Goal: Task Accomplishment & Management: Manage account settings

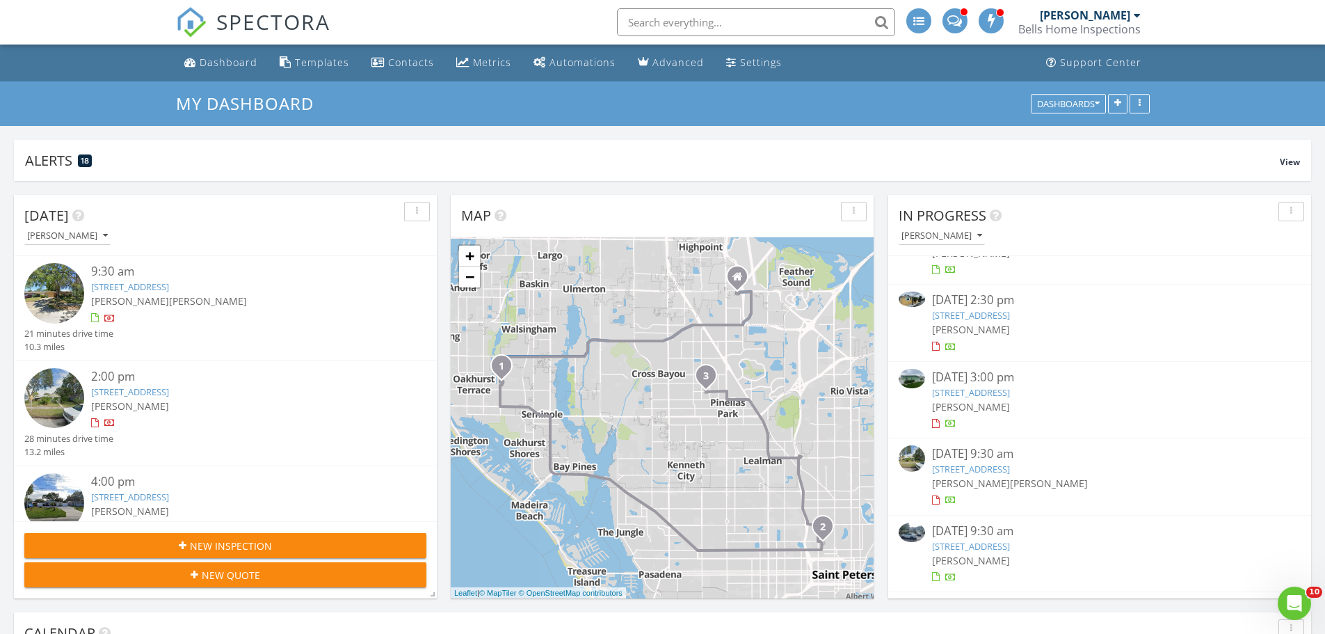
scroll to position [425, 0]
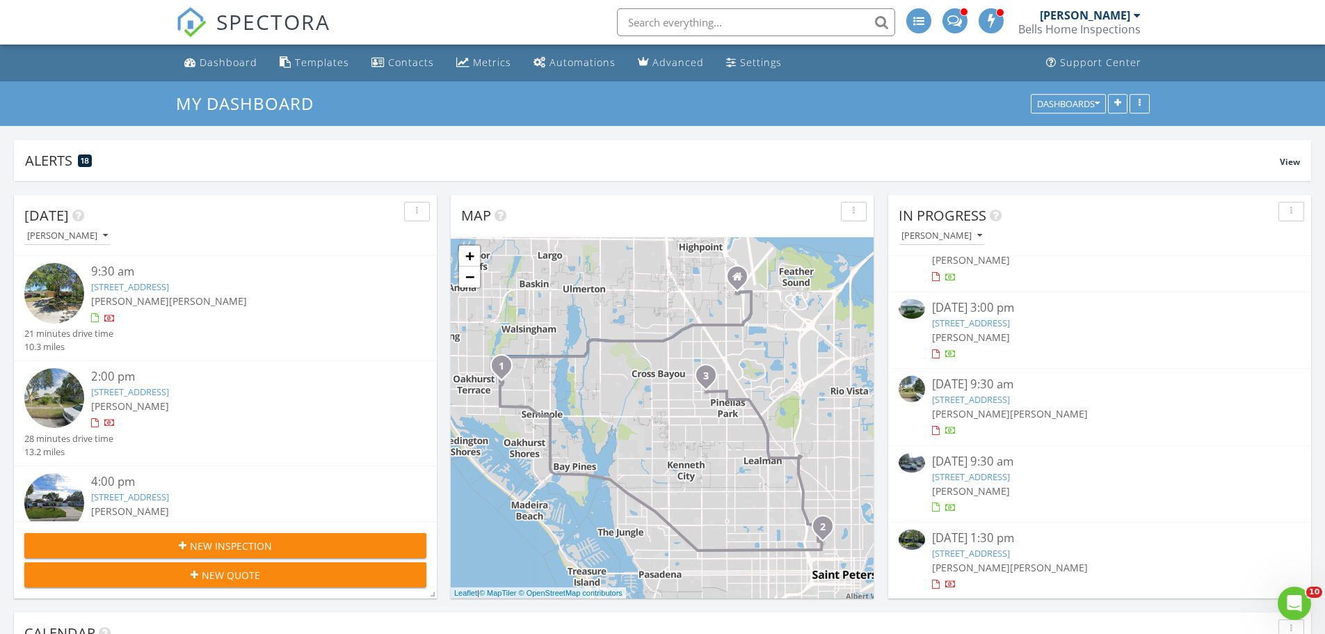
click at [1010, 471] on link "13651 Forest Lake Dr, Largo, FL 33771" at bounding box center [971, 476] width 78 height 13
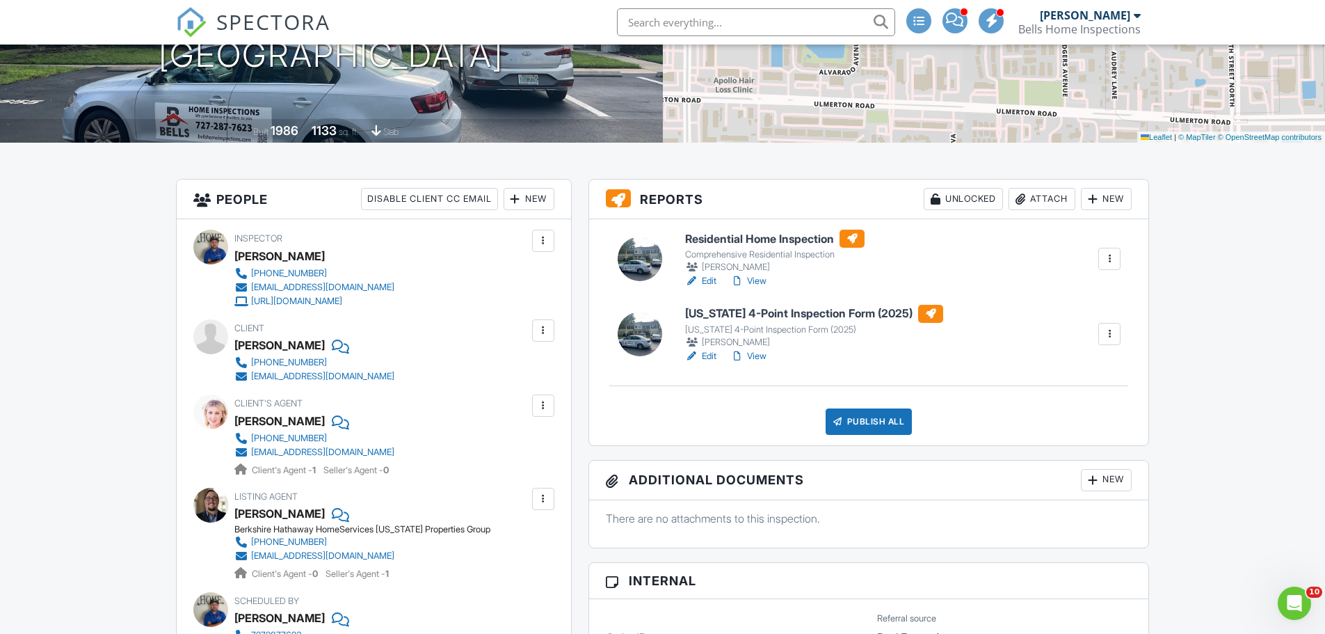
scroll to position [278, 0]
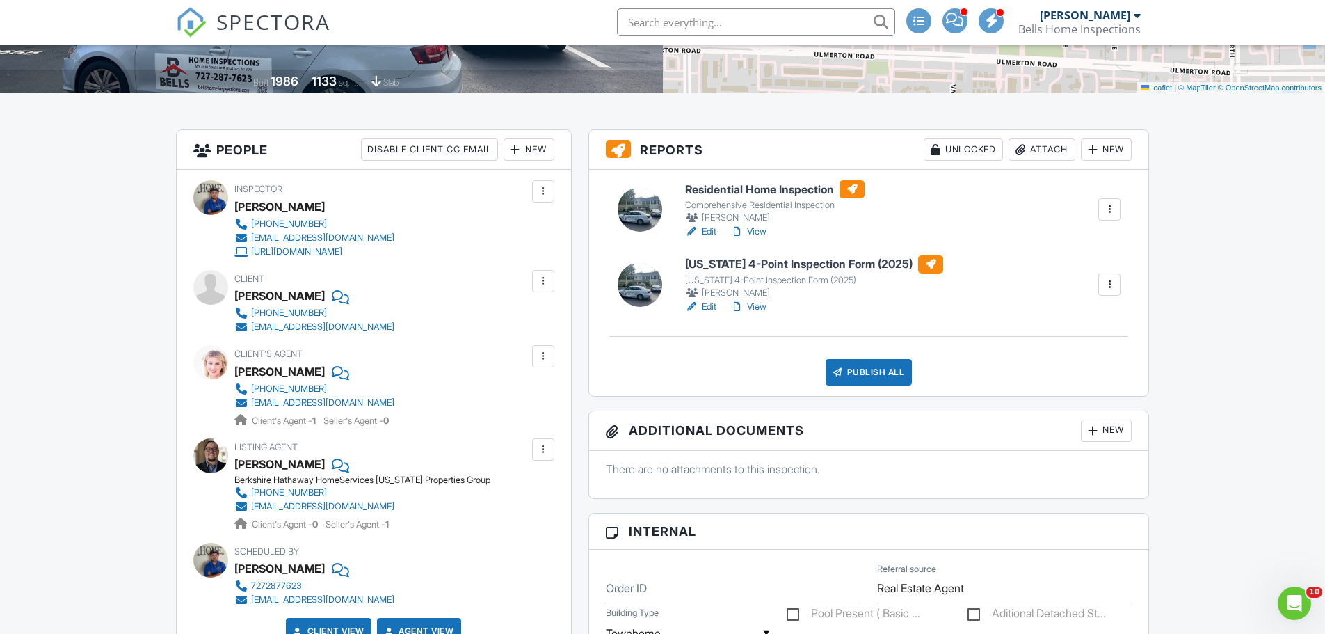
click at [763, 303] on link "View" at bounding box center [748, 307] width 36 height 14
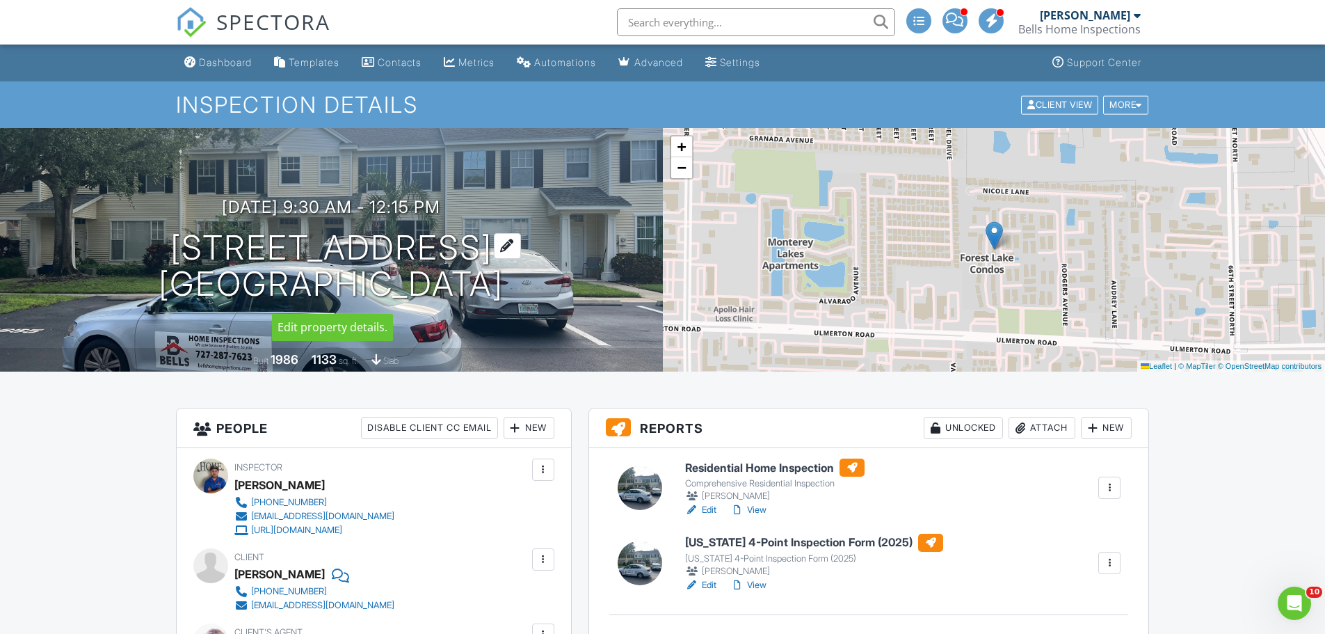
click at [318, 259] on h1 "13651 Forest Lake Dr Largo, FL 33771" at bounding box center [331, 267] width 345 height 74
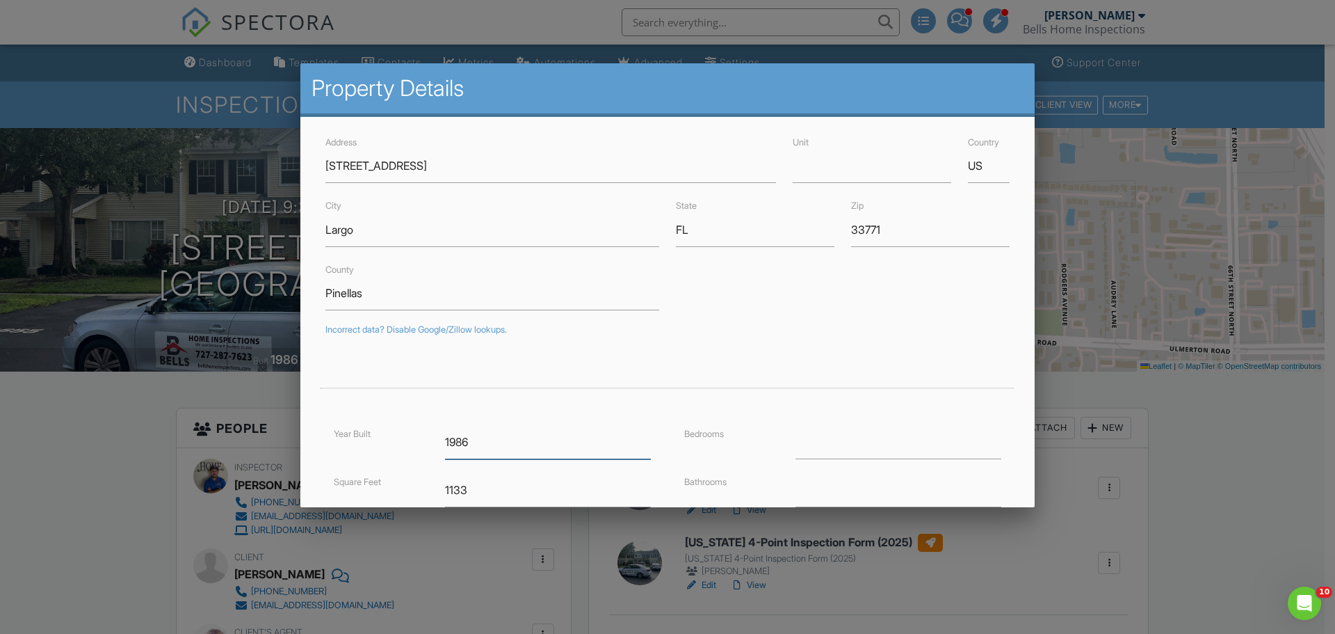
drag, startPoint x: 536, startPoint y: 435, endPoint x: 420, endPoint y: 441, distance: 115.6
click at [421, 441] on div "Year Built 1986" at bounding box center [492, 442] width 334 height 34
type input "2002"
click at [1015, 369] on div "Address 13651 Forest Lake Dr Unit Country US City Largo State FL Zip 33771 Coun…" at bounding box center [667, 438] width 734 height 642
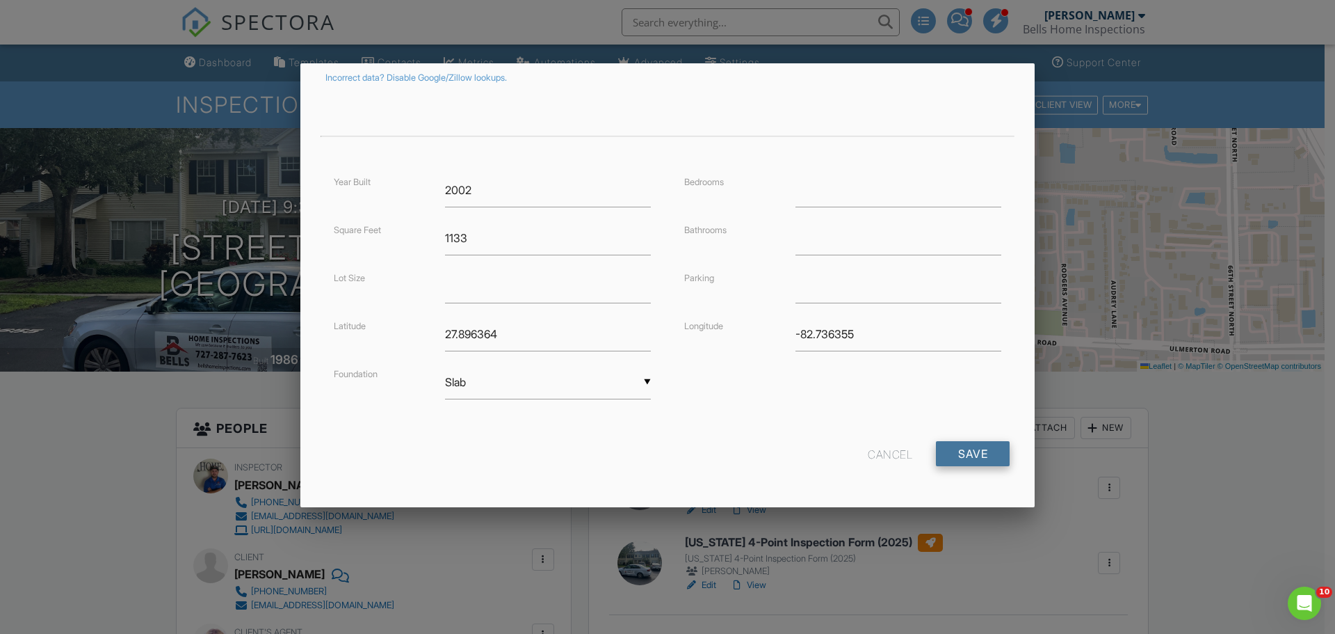
click at [961, 448] on input "Save" at bounding box center [973, 453] width 74 height 25
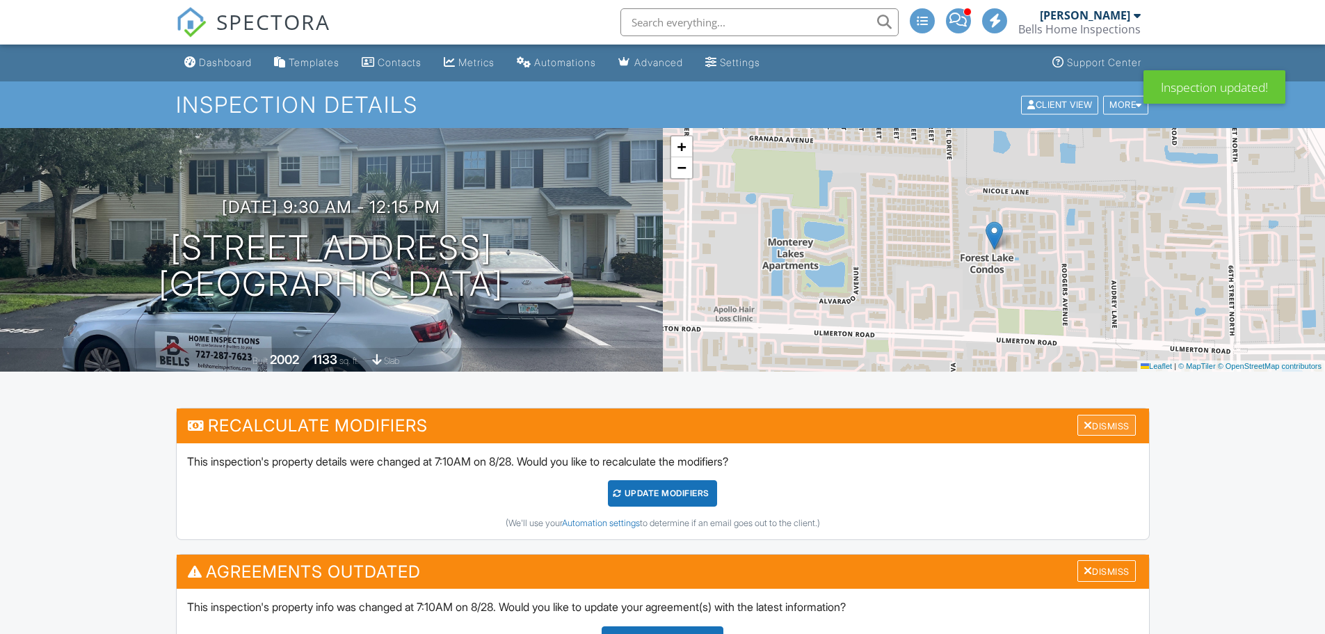
click at [1099, 429] on div "Dismiss" at bounding box center [1106, 425] width 58 height 22
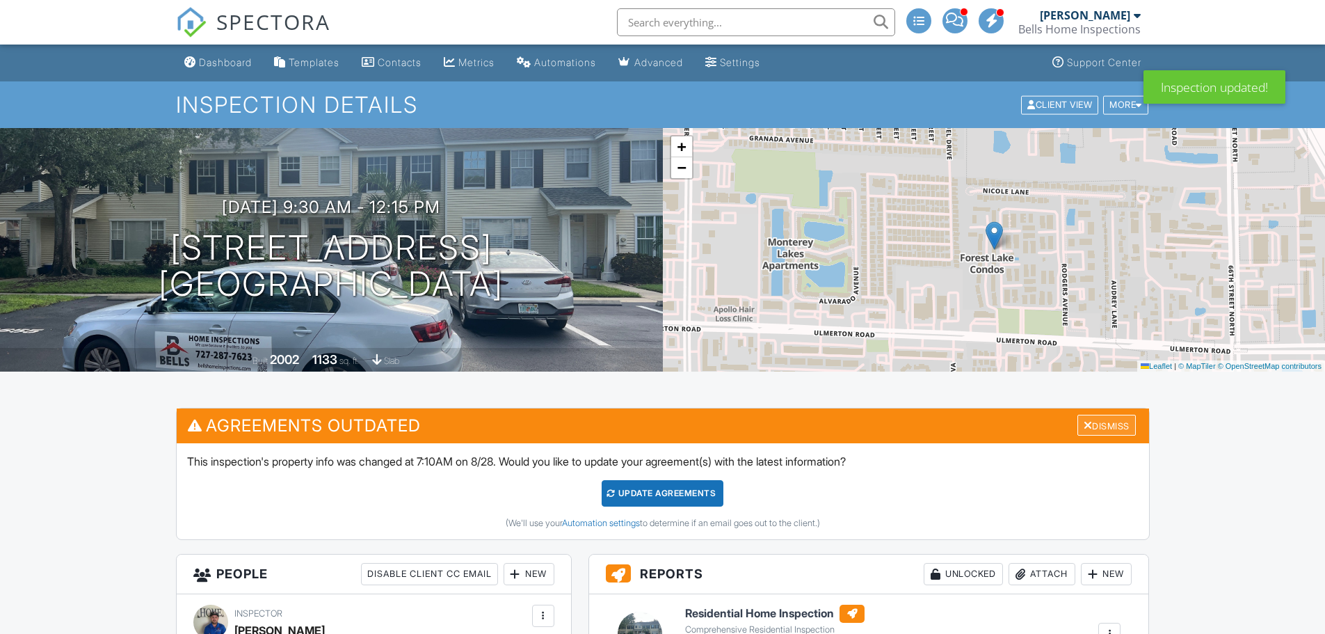
click at [1099, 430] on div "Dismiss" at bounding box center [1106, 425] width 58 height 22
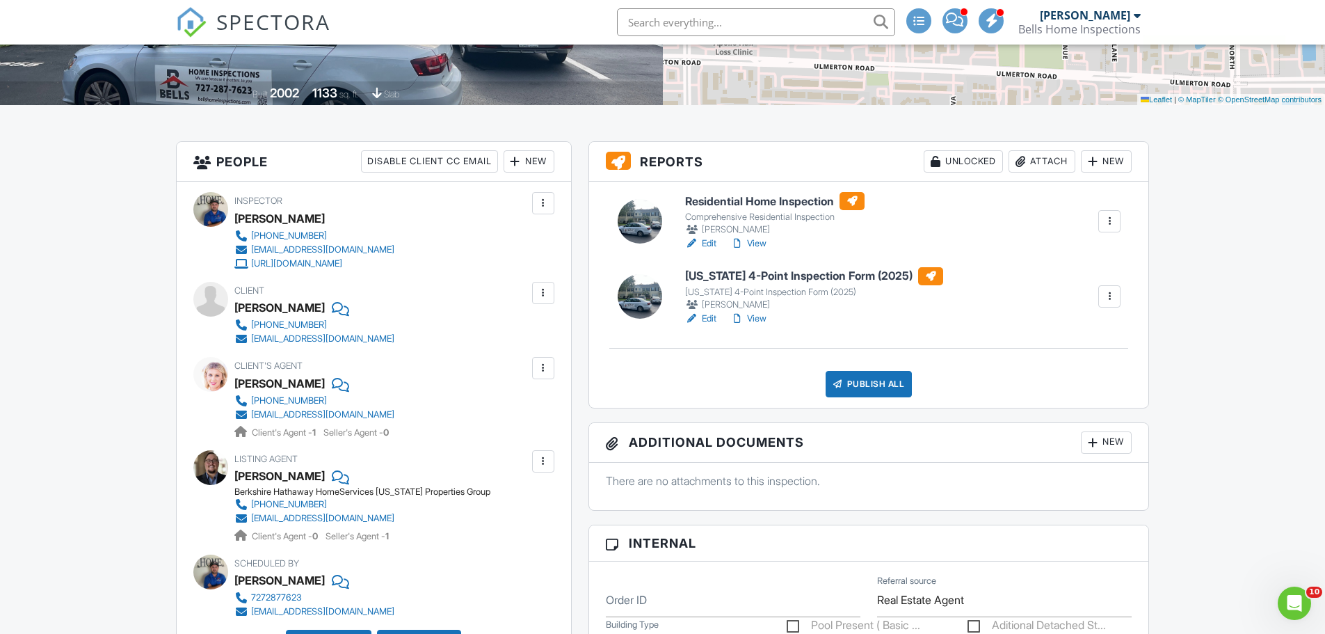
scroll to position [278, 0]
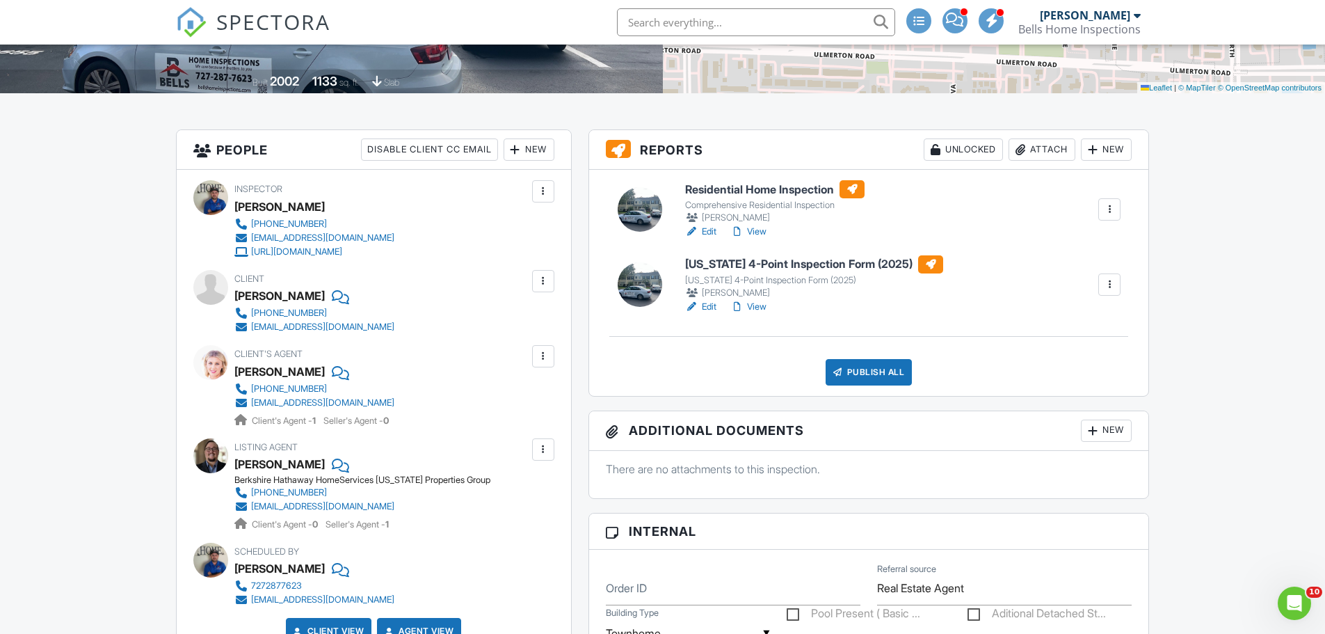
click at [711, 305] on link "Edit" at bounding box center [700, 307] width 31 height 14
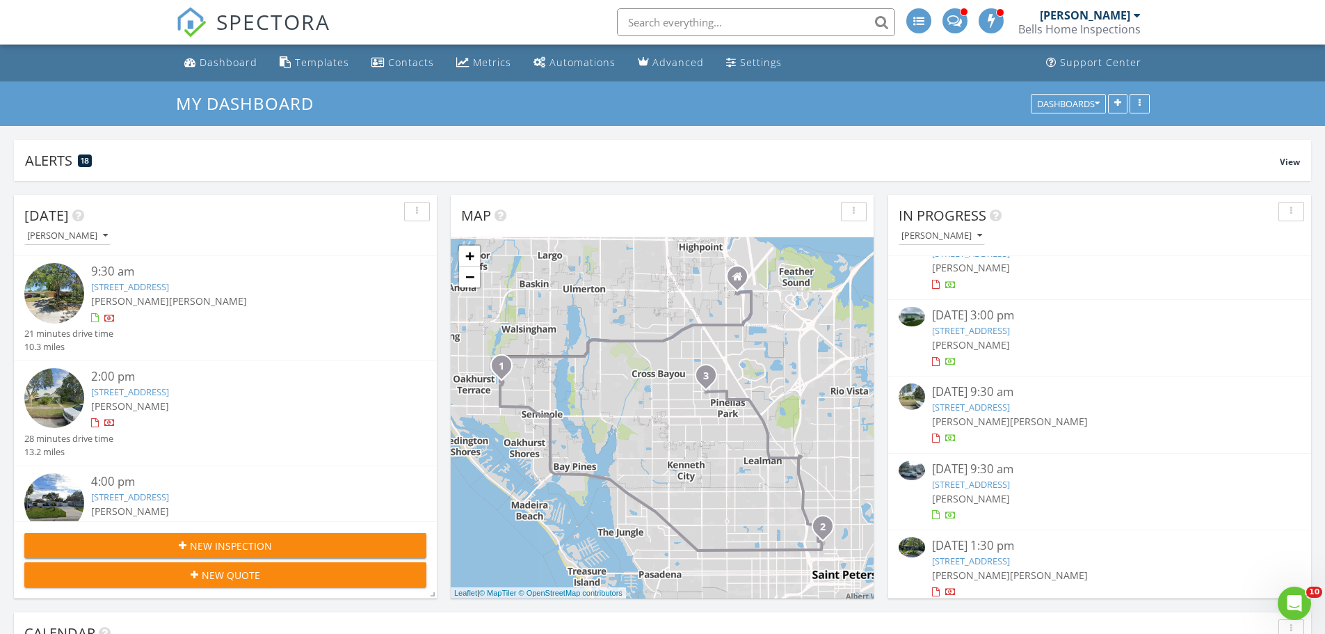
scroll to position [425, 0]
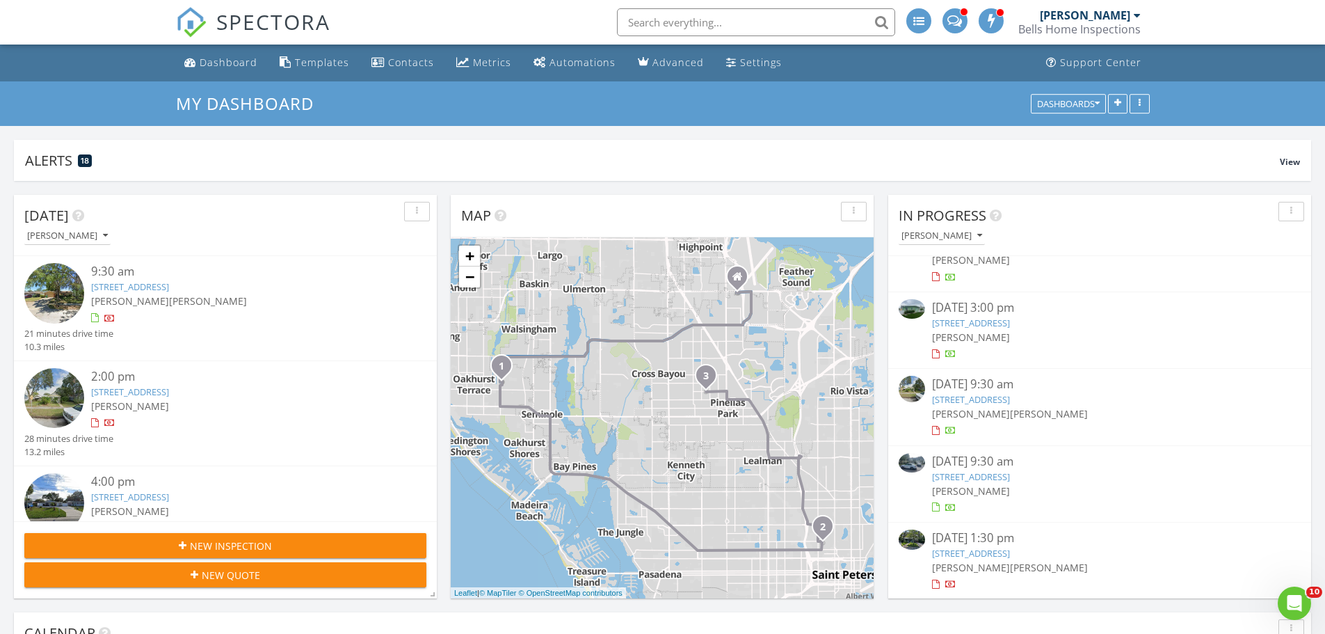
click at [1001, 474] on link "[STREET_ADDRESS]" at bounding box center [971, 476] width 78 height 13
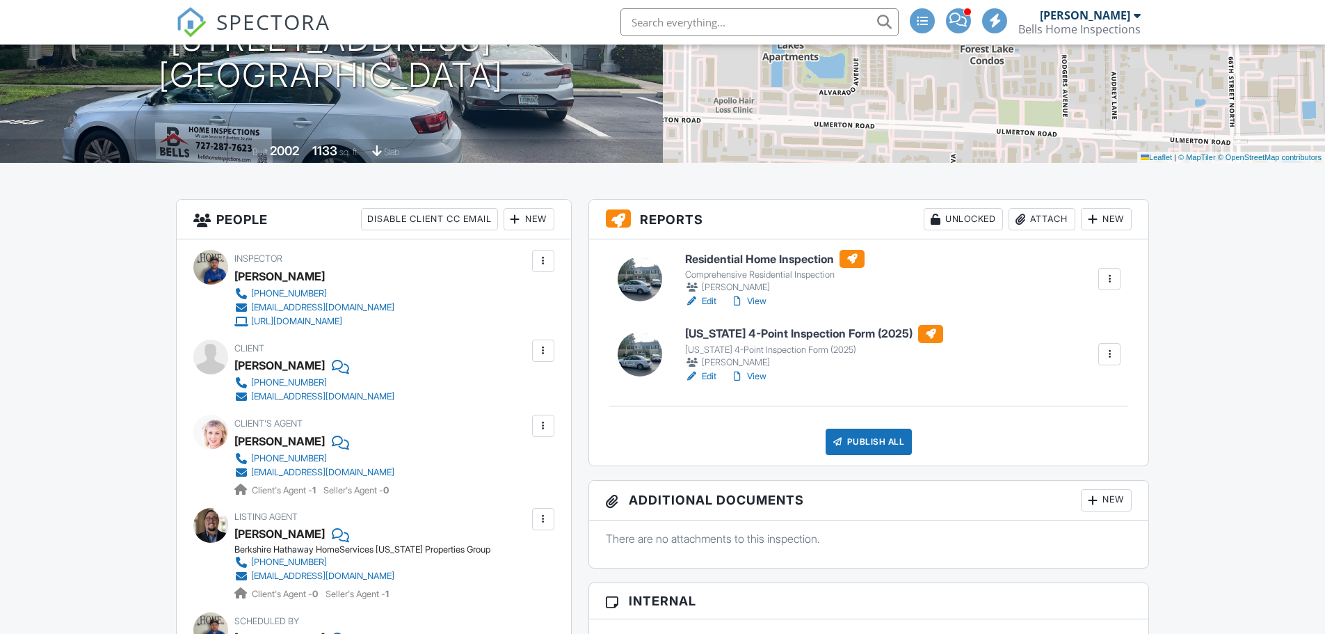
click at [764, 376] on link "View" at bounding box center [748, 376] width 36 height 14
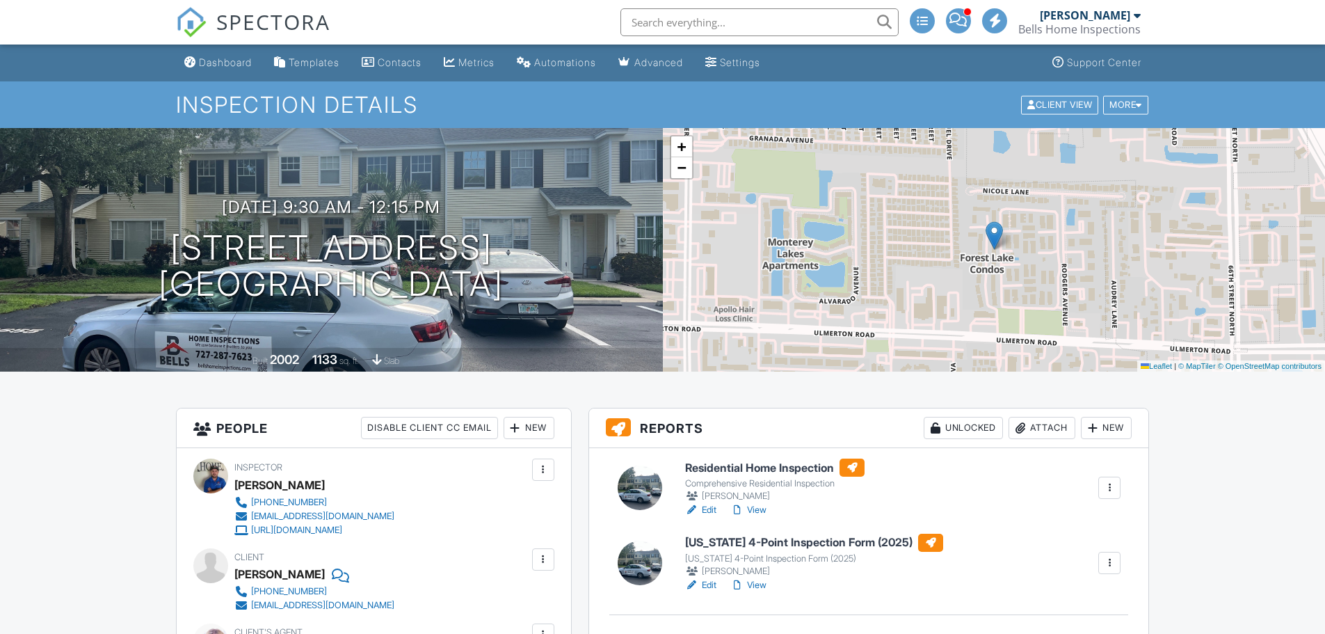
scroll to position [208, 0]
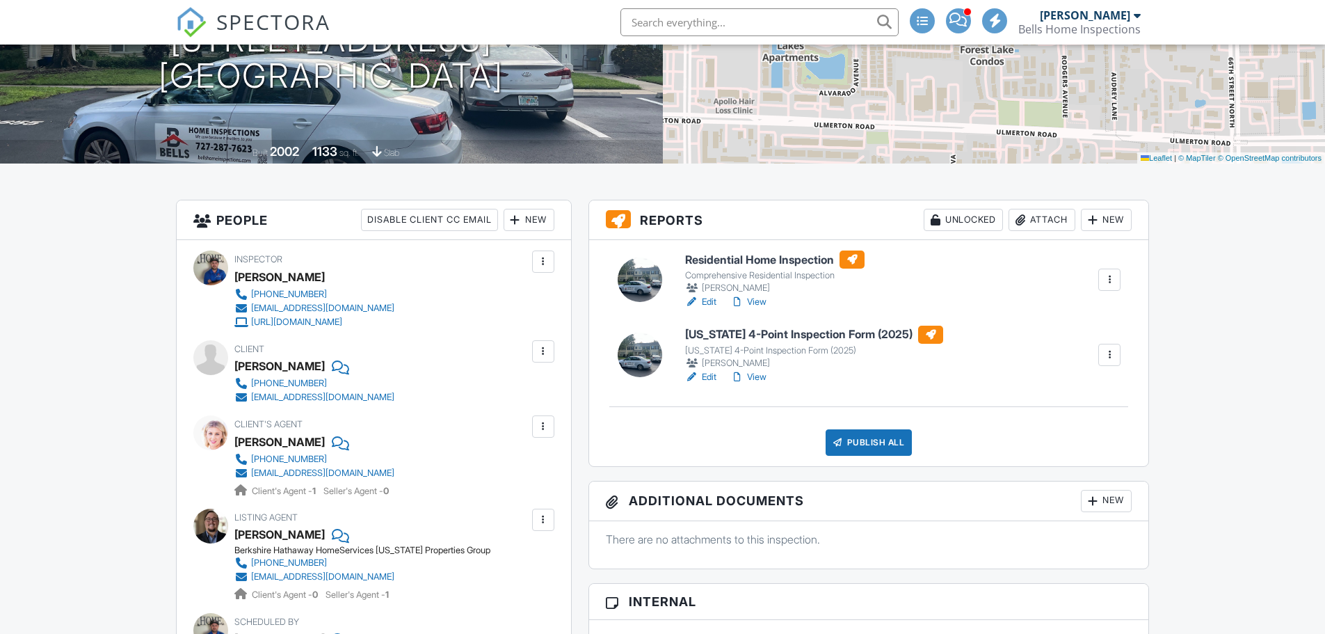
drag, startPoint x: 0, startPoint y: 0, endPoint x: 759, endPoint y: 303, distance: 817.7
click at [759, 303] on link "View" at bounding box center [748, 302] width 36 height 14
